Goal: Transaction & Acquisition: Purchase product/service

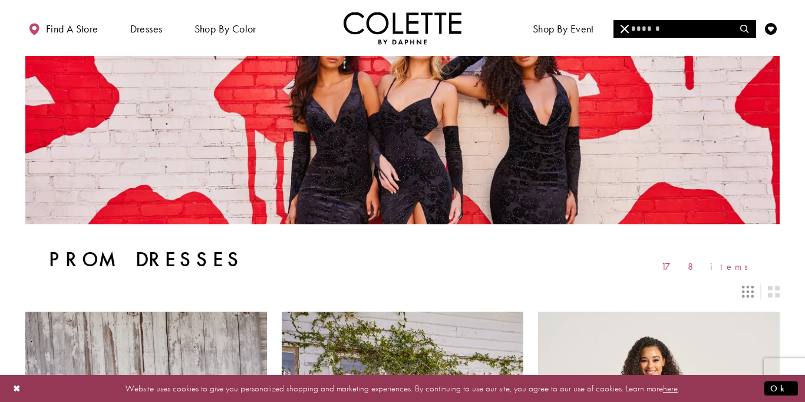
click at [702, 29] on input "Search" at bounding box center [685, 29] width 142 height 18
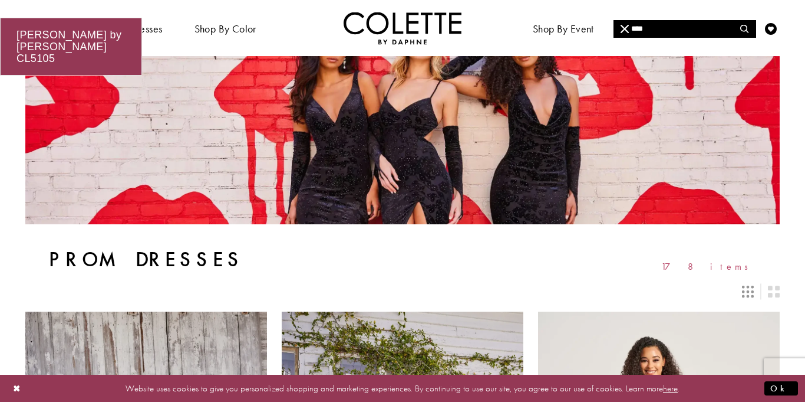
type input "****"
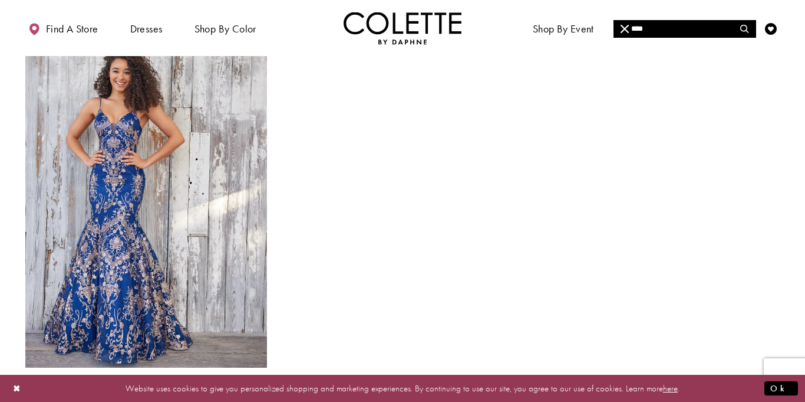
click at [547, 163] on div "Colette by Daphne Style No. CL5105 Skip Color List #f0521b8b36 to end Color Lis…" at bounding box center [403, 215] width 770 height 435
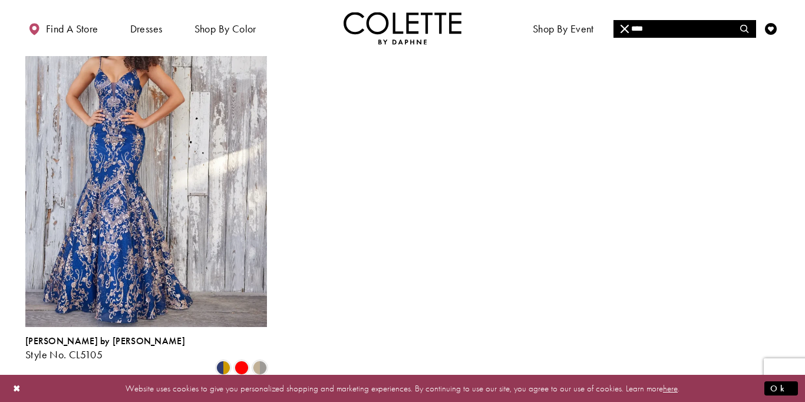
scroll to position [156, 0]
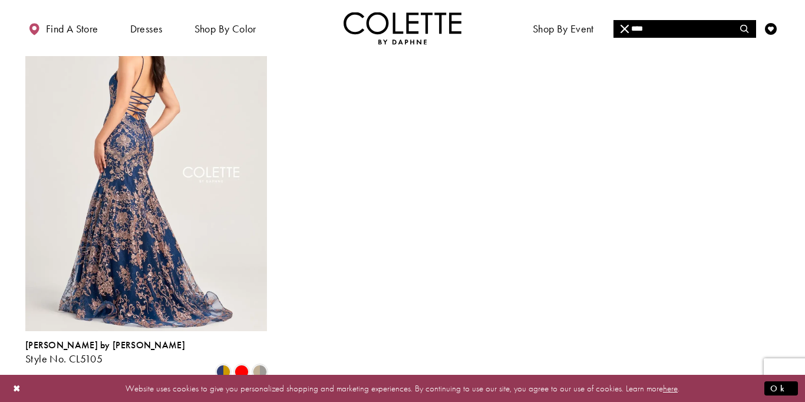
click at [203, 179] on img "Visit Colette by Daphne Style No. CL5105 Page" at bounding box center [146, 154] width 242 height 351
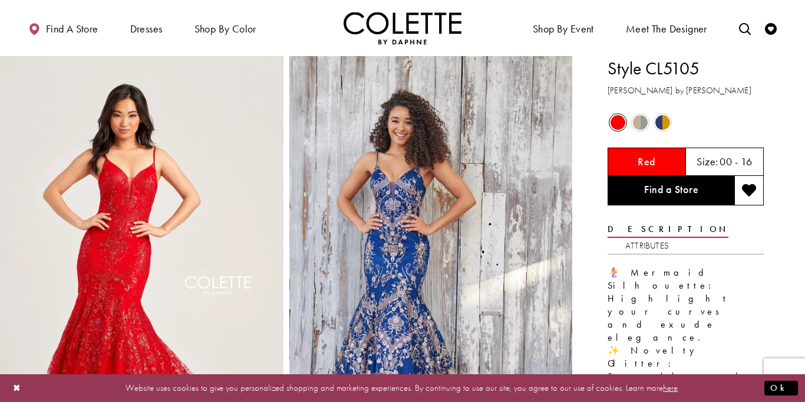
click at [659, 117] on span "Product color controls state depends on size chosen" at bounding box center [663, 122] width 15 height 15
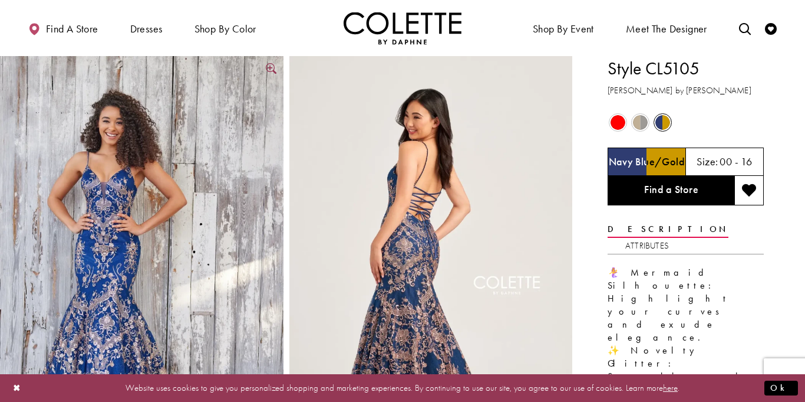
click at [51, 242] on img "Full size Style CL5105 Colette by Daphne #0 default Navy Blue/Gold picture" at bounding box center [142, 268] width 284 height 425
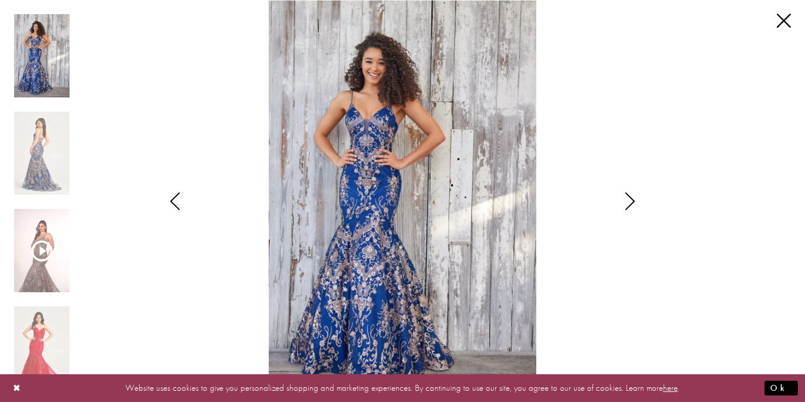
click at [609, 186] on img "Scroll List" at bounding box center [403, 201] width 426 height 402
click at [626, 207] on icon "Style CL5105 Colette by Daphne Views dialog" at bounding box center [630, 201] width 29 height 18
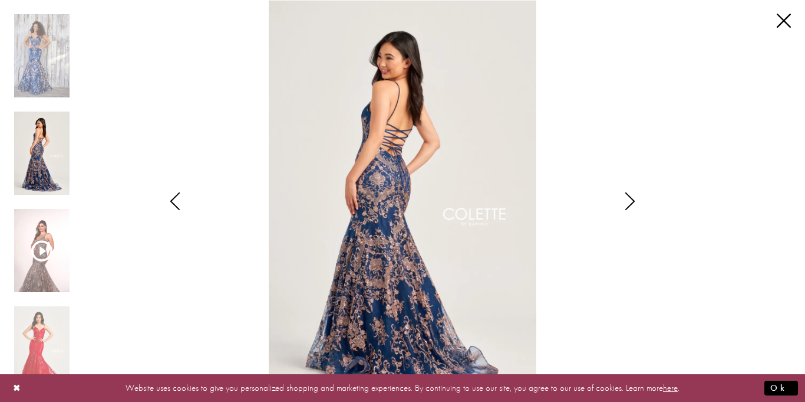
click at [638, 212] on div "Style CL5105 Colette by Daphne Views dialog" at bounding box center [630, 201] width 29 height 402
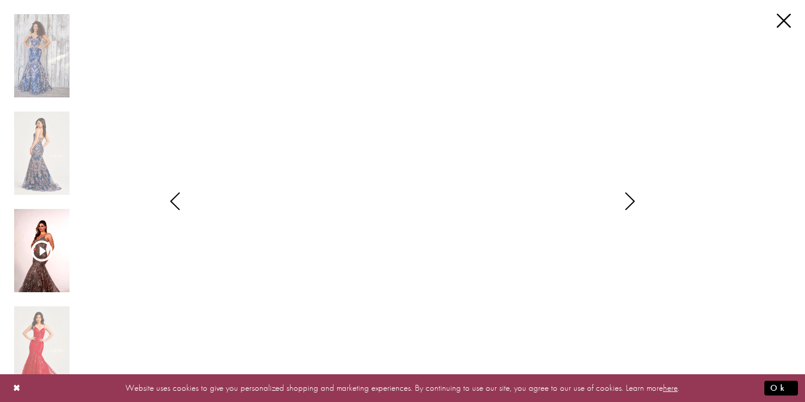
click at [636, 209] on icon "Style CL5105 Colette by Daphne Views dialog" at bounding box center [630, 201] width 29 height 18
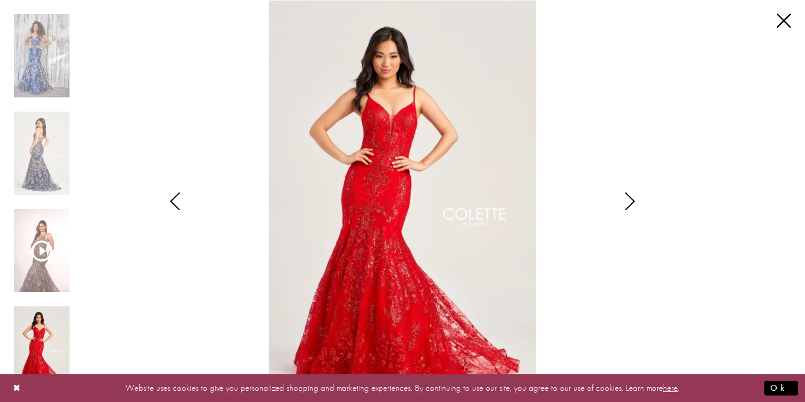
click at [632, 215] on div "Style CL5105 Colette by Daphne Views dialog" at bounding box center [630, 201] width 29 height 402
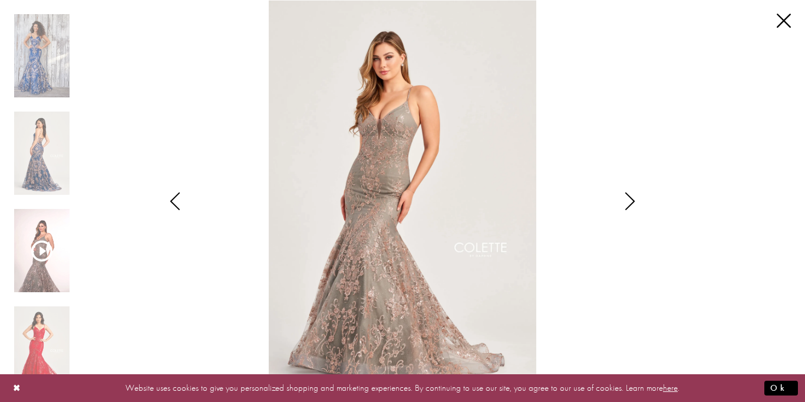
click at [634, 218] on div "Style CL5105 Colette by Daphne Views dialog" at bounding box center [630, 201] width 29 height 402
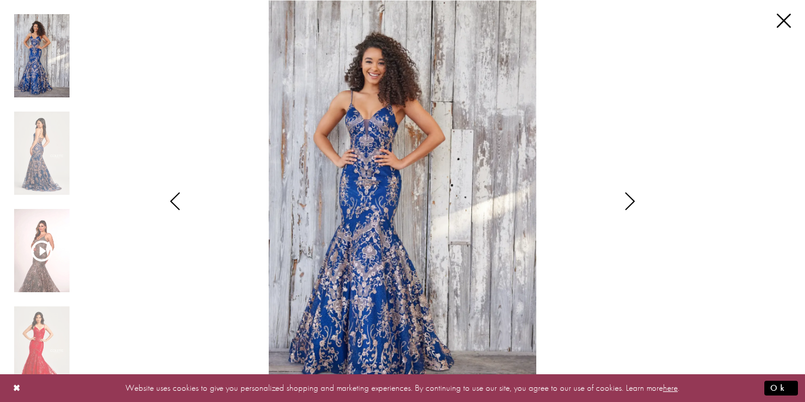
click at [633, 215] on div "Style CL5105 Colette by Daphne Views dialog" at bounding box center [630, 201] width 29 height 402
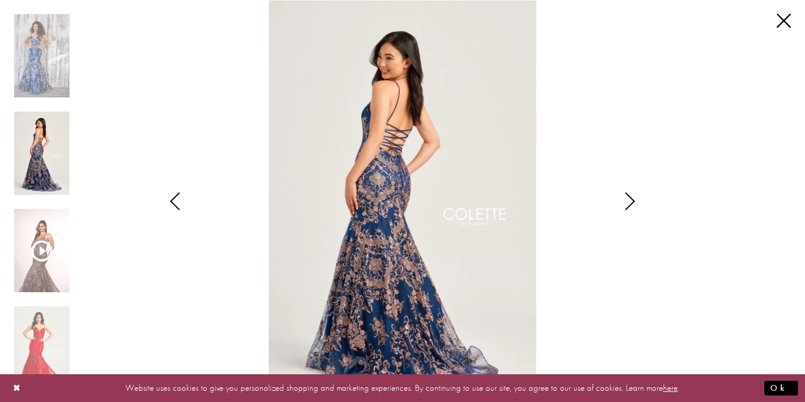
click at [162, 203] on icon "Style CL5105 Colette by Daphne Views dialog" at bounding box center [174, 201] width 29 height 18
click at [788, 22] on link "Close" at bounding box center [784, 21] width 14 height 14
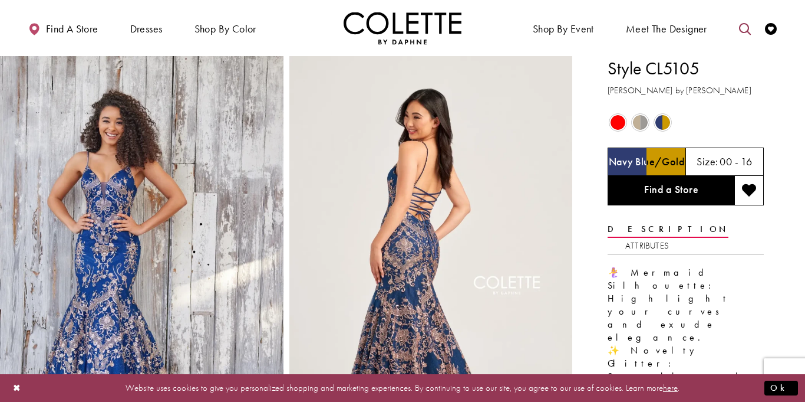
click at [750, 38] on link "Toggle search" at bounding box center [745, 28] width 18 height 32
click at [708, 35] on input "Search" at bounding box center [685, 29] width 142 height 18
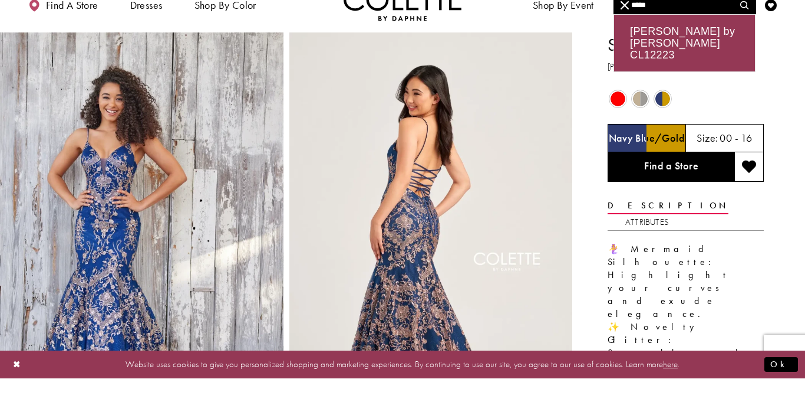
type input "*****"
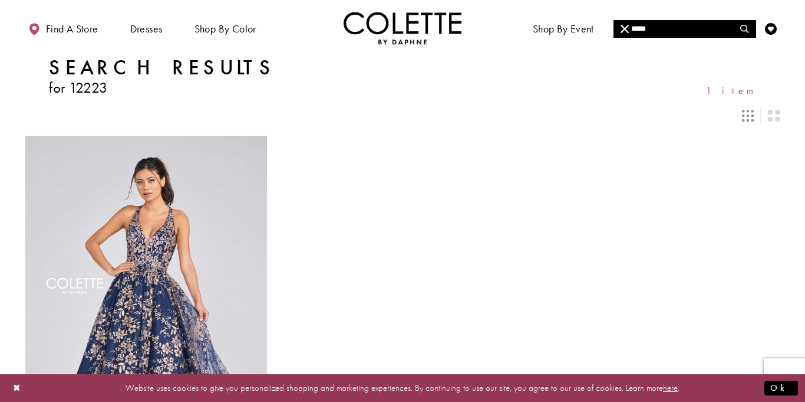
click at [677, 31] on input "*****" at bounding box center [685, 29] width 142 height 18
type input "*"
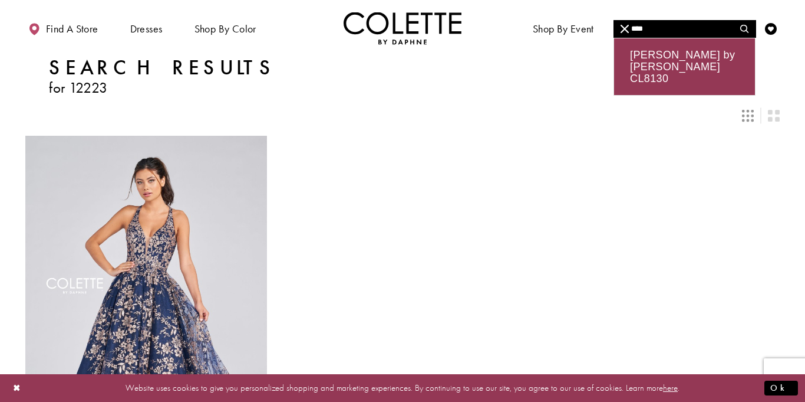
type input "****"
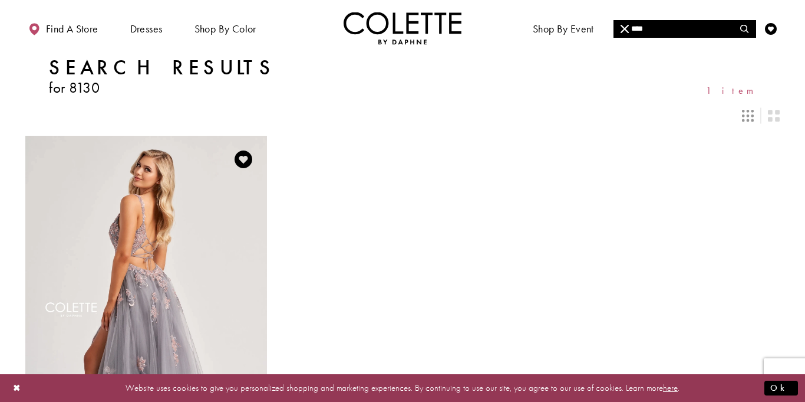
click at [205, 254] on img "Visit Colette by Daphne Style No. CL8130 Page" at bounding box center [146, 311] width 242 height 351
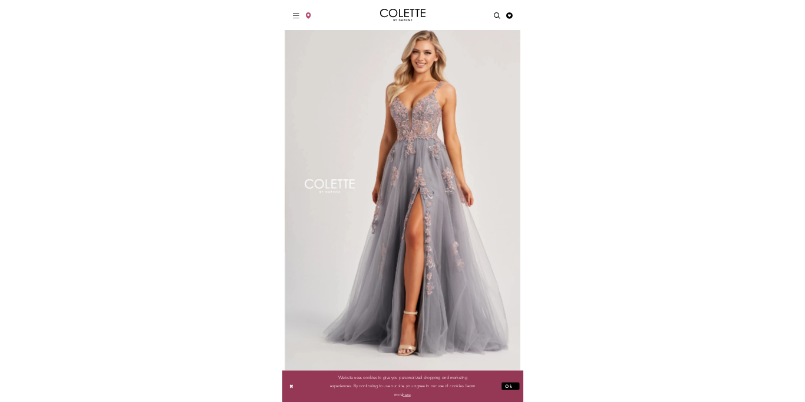
scroll to position [52, 0]
